Goal: Task Accomplishment & Management: Manage account settings

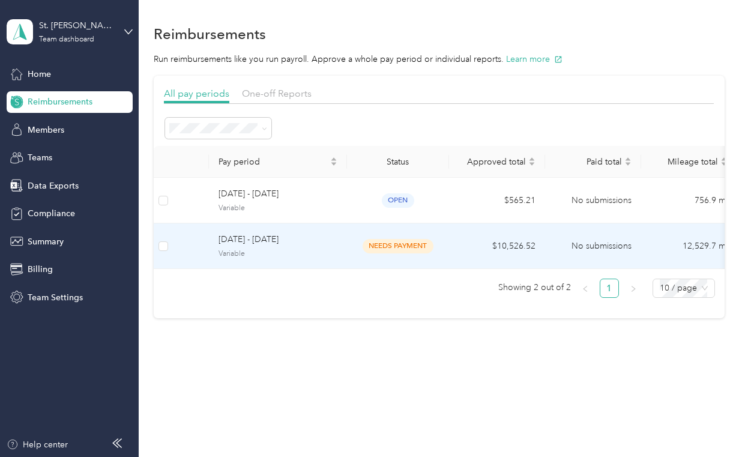
click at [260, 242] on span "[DATE] - [DATE]" at bounding box center [278, 239] width 119 height 13
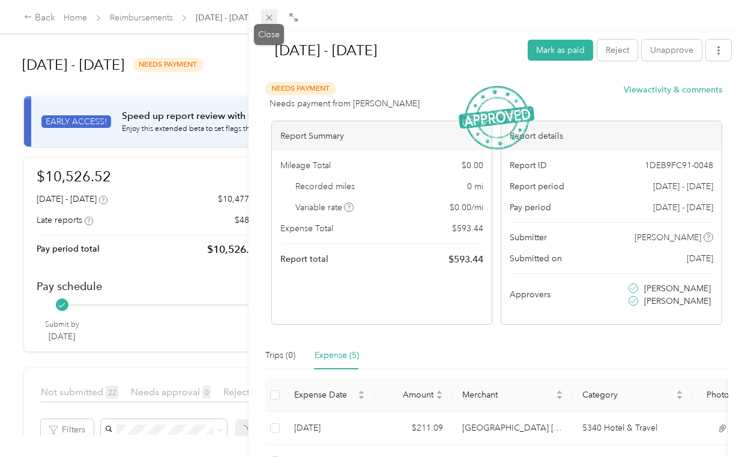
click at [273, 19] on icon at bounding box center [269, 18] width 10 height 10
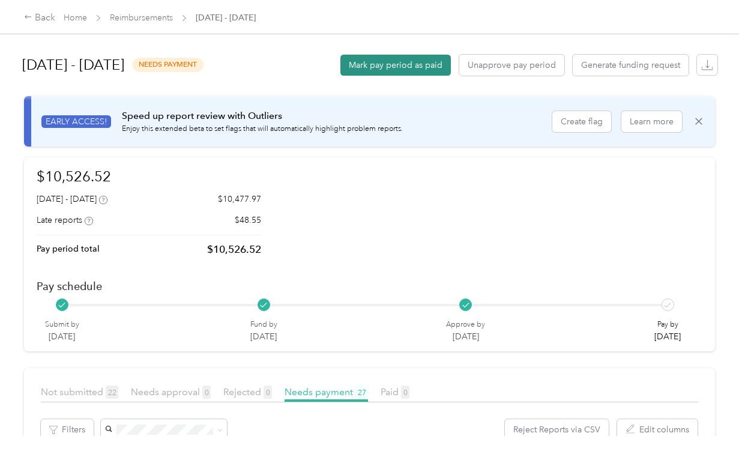
click at [401, 60] on button "Mark pay period as paid" at bounding box center [395, 65] width 110 height 21
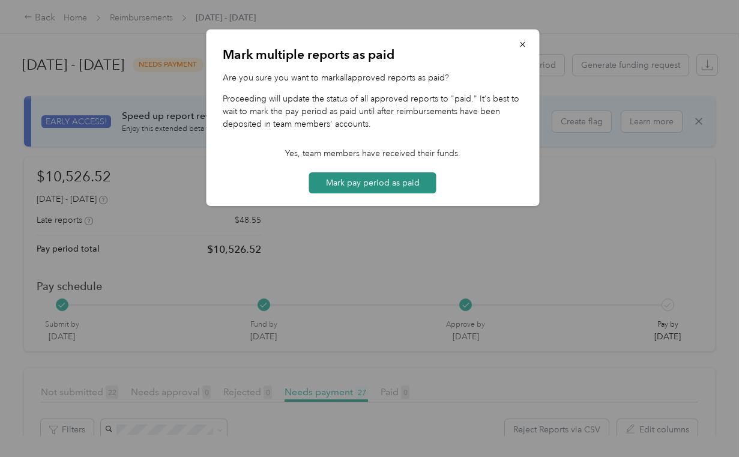
click at [381, 183] on button "Mark pay period as paid" at bounding box center [372, 182] width 127 height 21
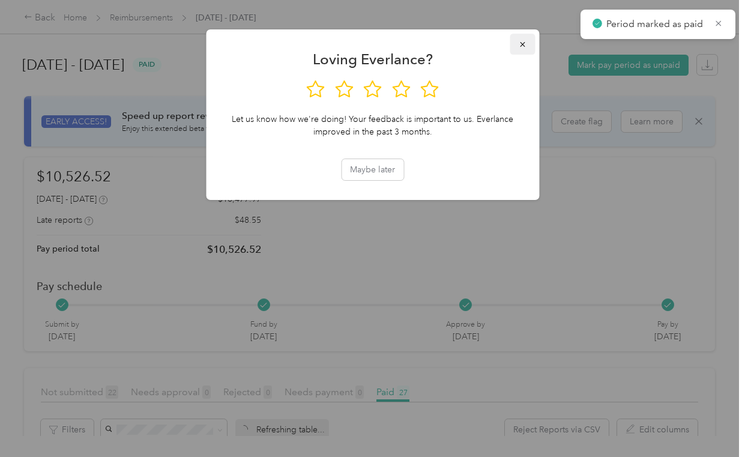
click at [519, 47] on icon "button" at bounding box center [522, 44] width 8 height 8
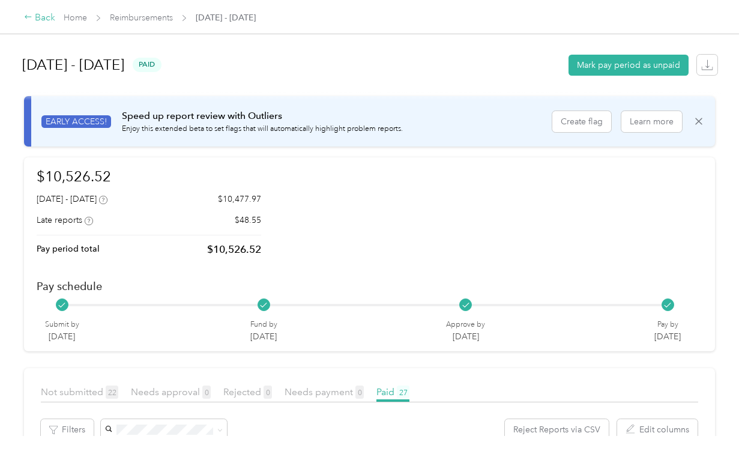
click at [43, 18] on div "Back" at bounding box center [39, 18] width 31 height 14
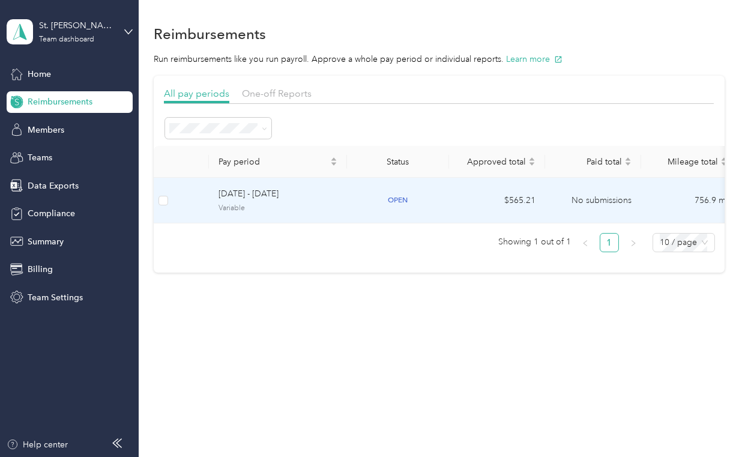
click at [300, 194] on span "[DATE] - [DATE]" at bounding box center [278, 193] width 119 height 13
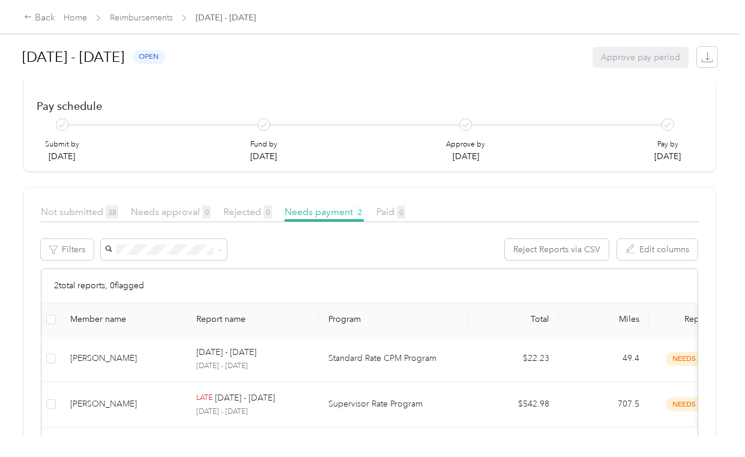
scroll to position [240, 0]
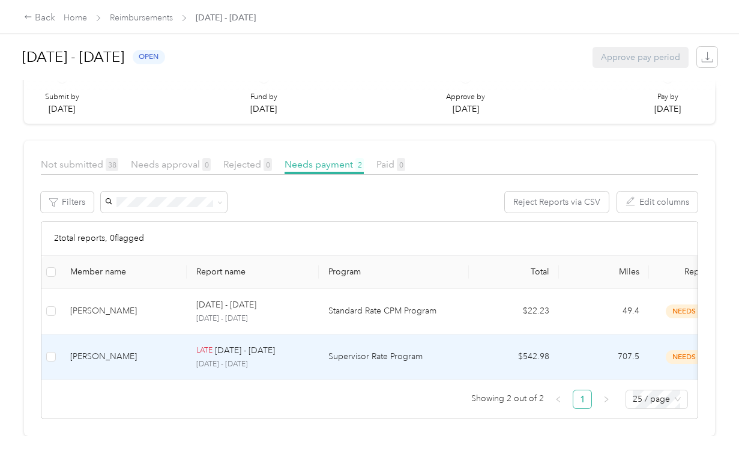
click at [122, 350] on div "[PERSON_NAME]" at bounding box center [123, 356] width 107 height 13
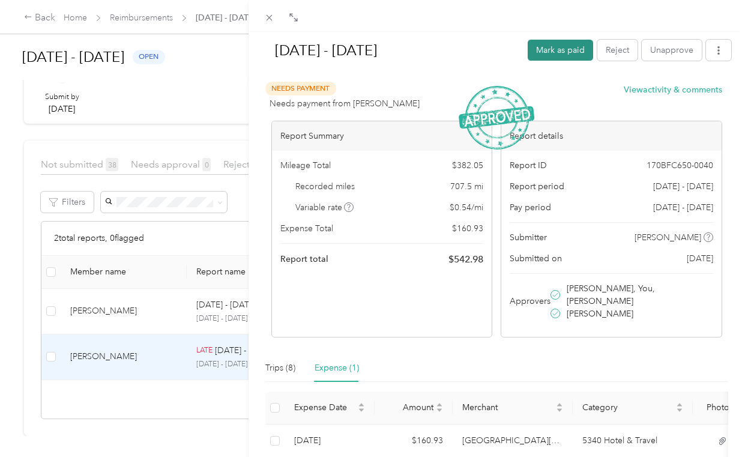
click at [556, 52] on button "Mark as paid" at bounding box center [560, 50] width 65 height 21
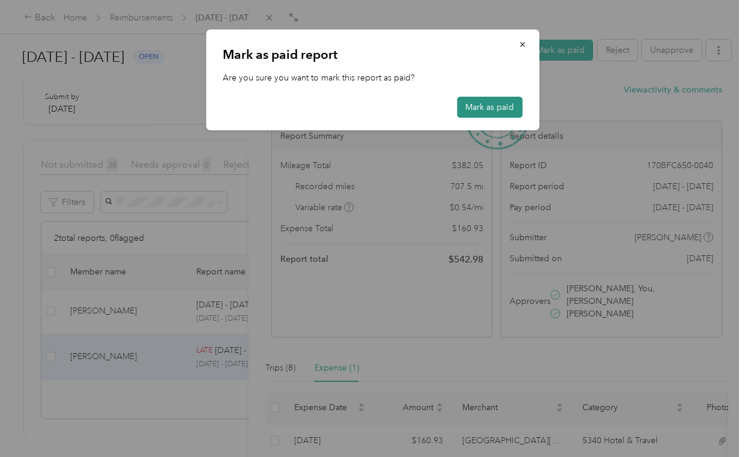
click at [493, 107] on button "Mark as paid" at bounding box center [489, 107] width 65 height 21
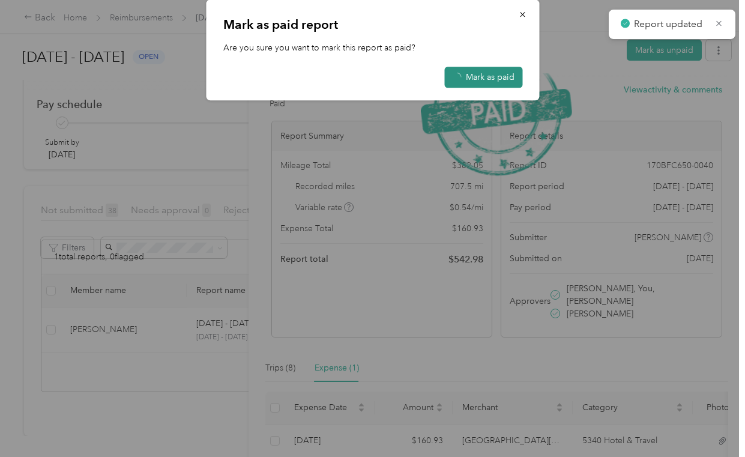
scroll to position [200, 0]
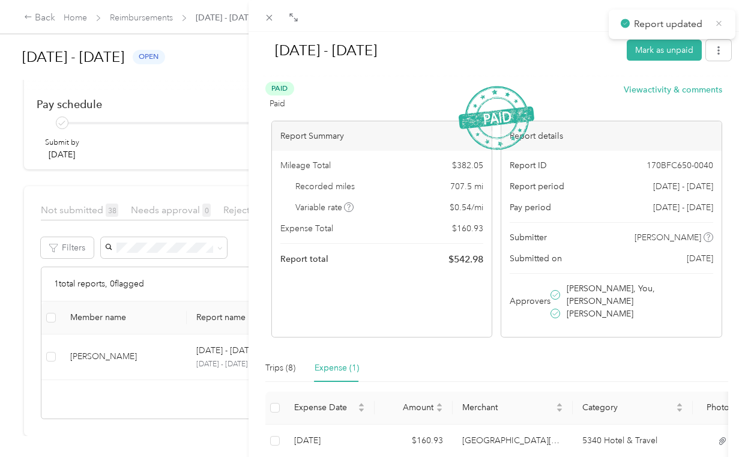
click at [721, 23] on icon at bounding box center [718, 23] width 9 height 11
